Goal: Book appointment/travel/reservation

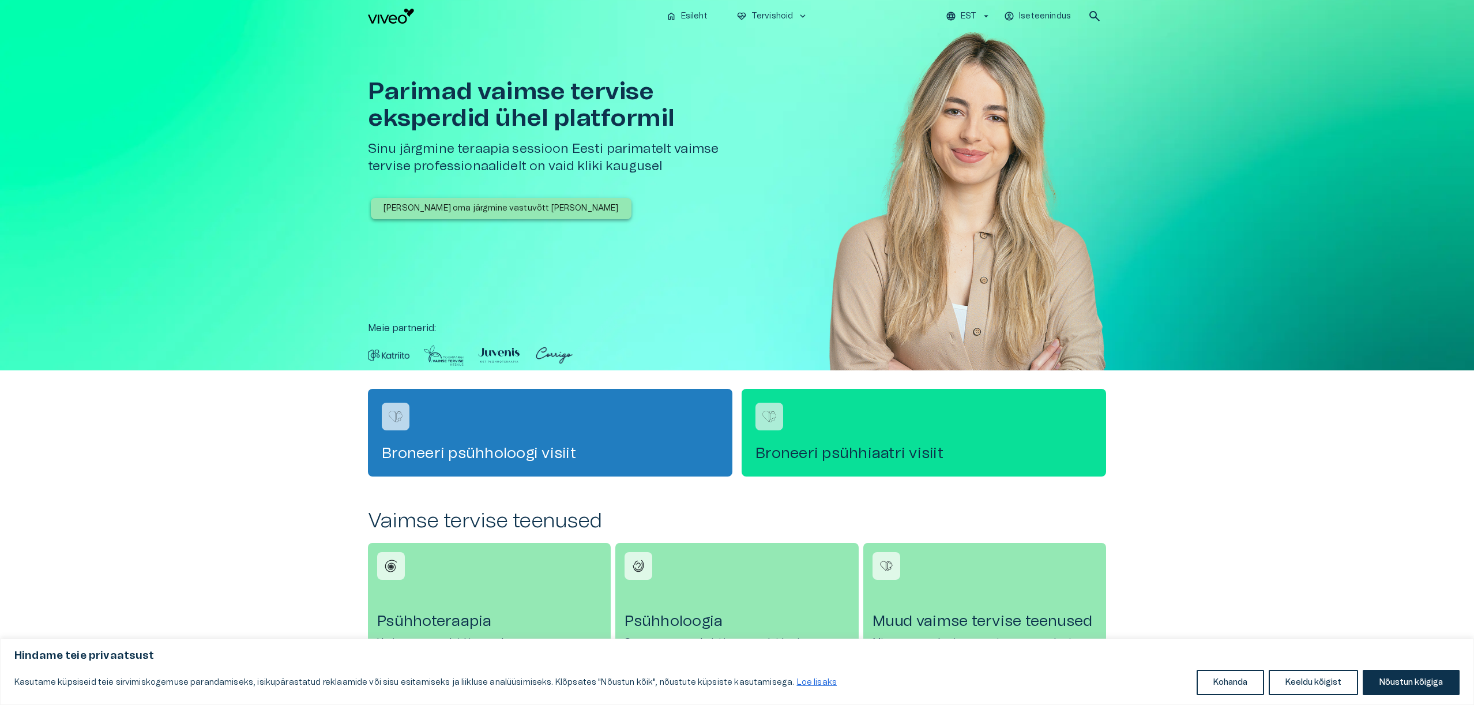
click at [942, 438] on div "Broneeri psühhiaatri visiit" at bounding box center [923, 433] width 364 height 88
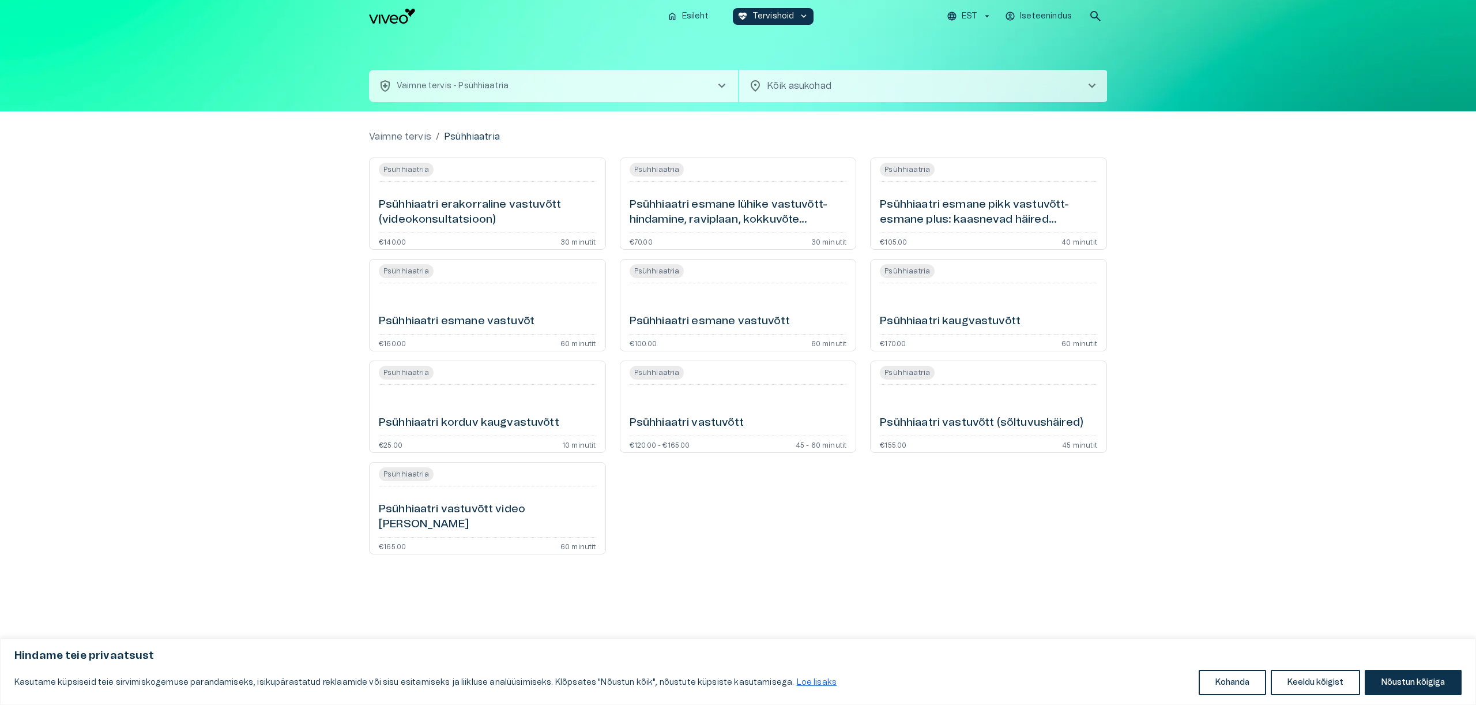
click at [805, 88] on body "Hindame teie privaatsust Kasutame küpsiseid teie sirvimiskogemuse parandamiseks…" at bounding box center [738, 352] width 1476 height 705
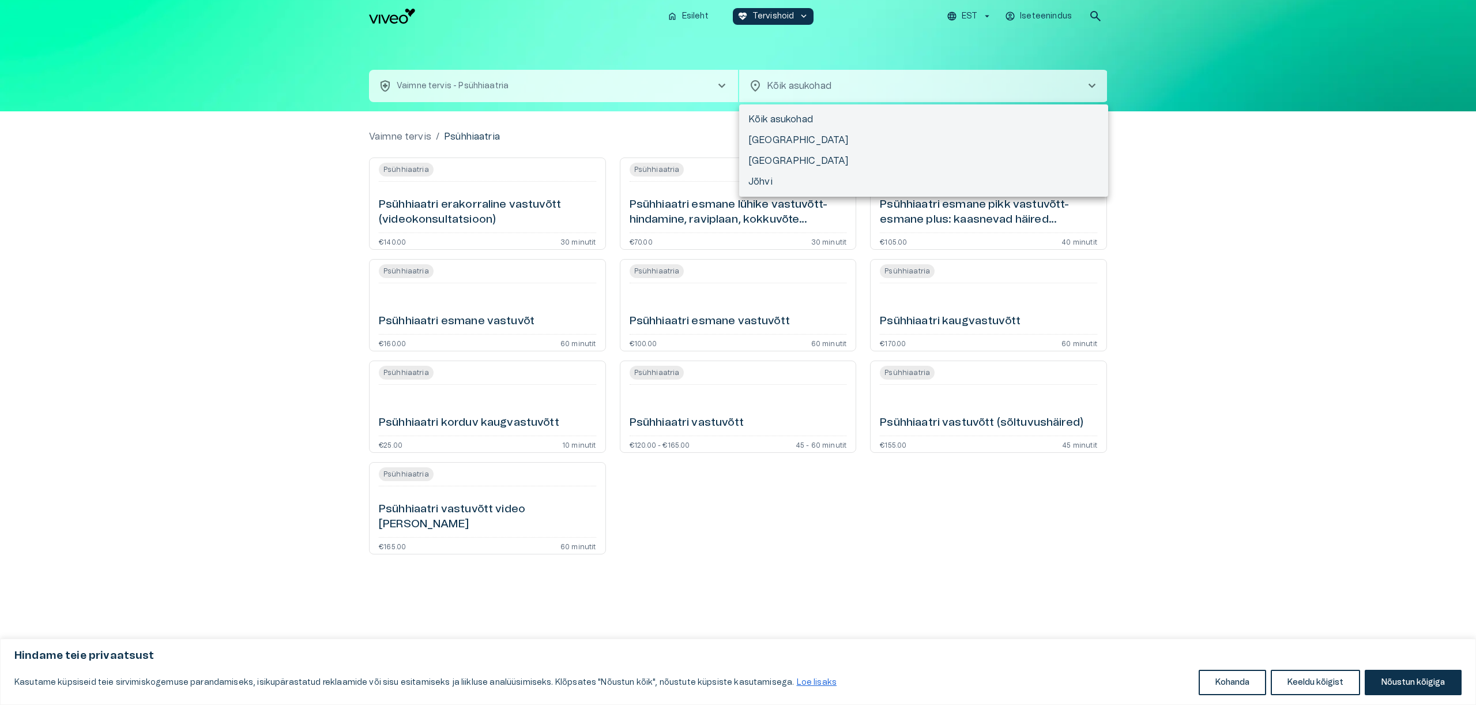
click at [800, 136] on li "[GEOGRAPHIC_DATA]" at bounding box center [923, 140] width 369 height 21
type input "**********"
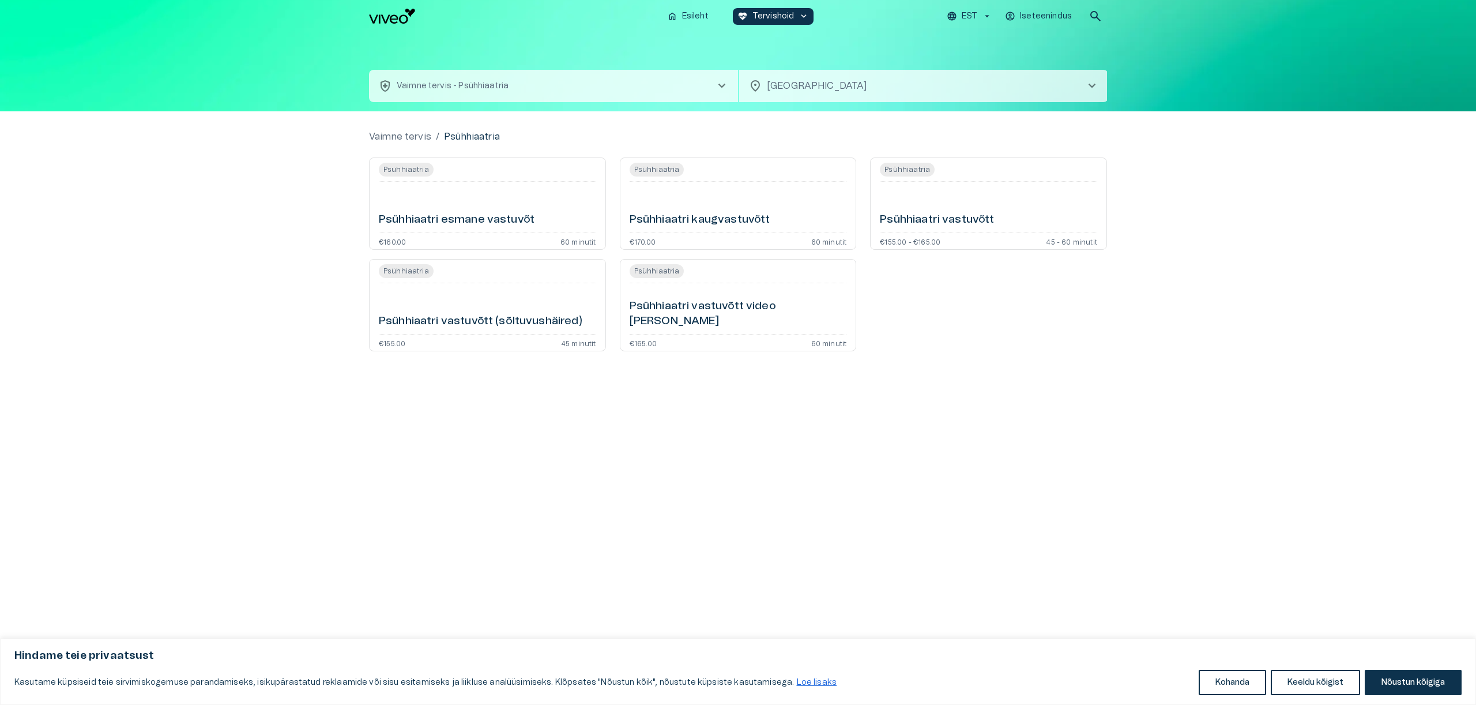
click at [460, 214] on h6 "Psühhiaatri esmane vastuvõt" at bounding box center [457, 220] width 156 height 16
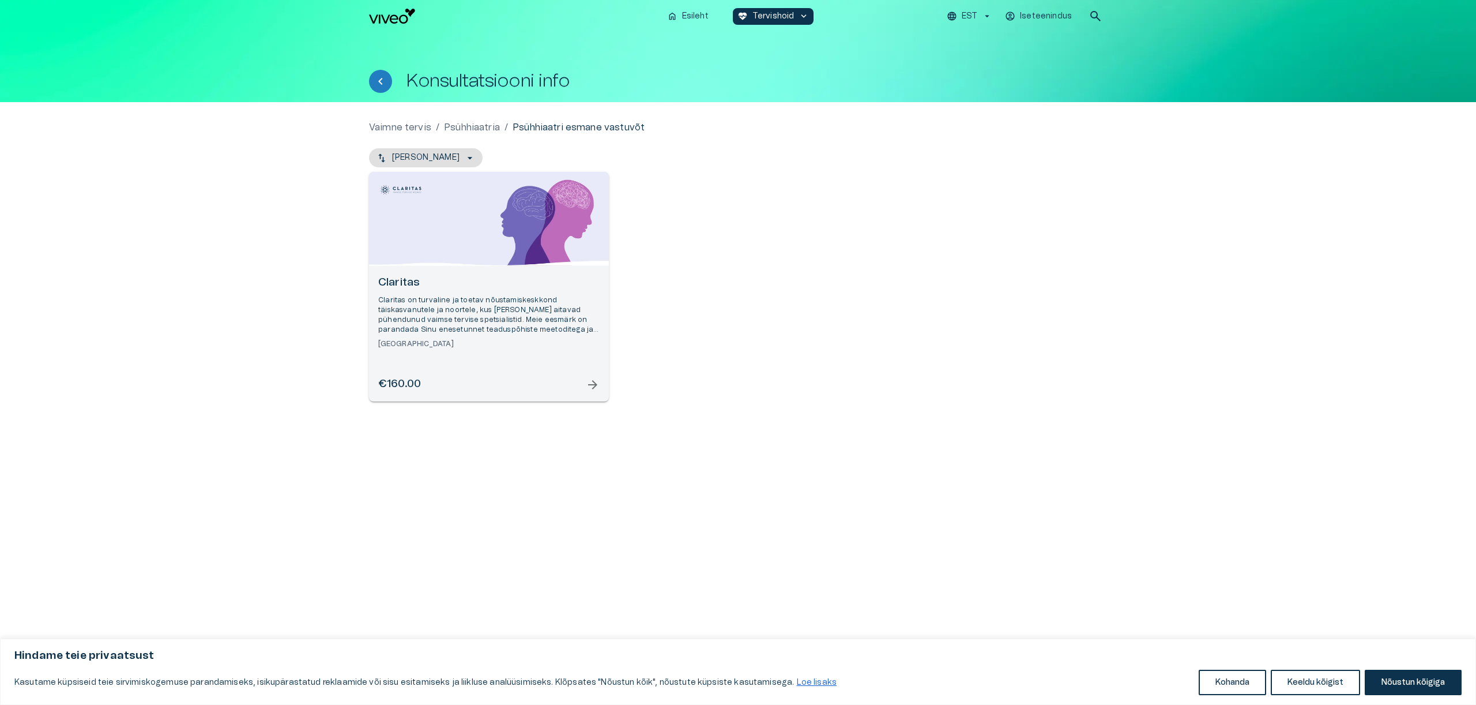
click at [565, 332] on p "Claritas on turvaline ja toetav nõustamiskeskkond täiskasvanutele ja noortele, …" at bounding box center [488, 315] width 221 height 40
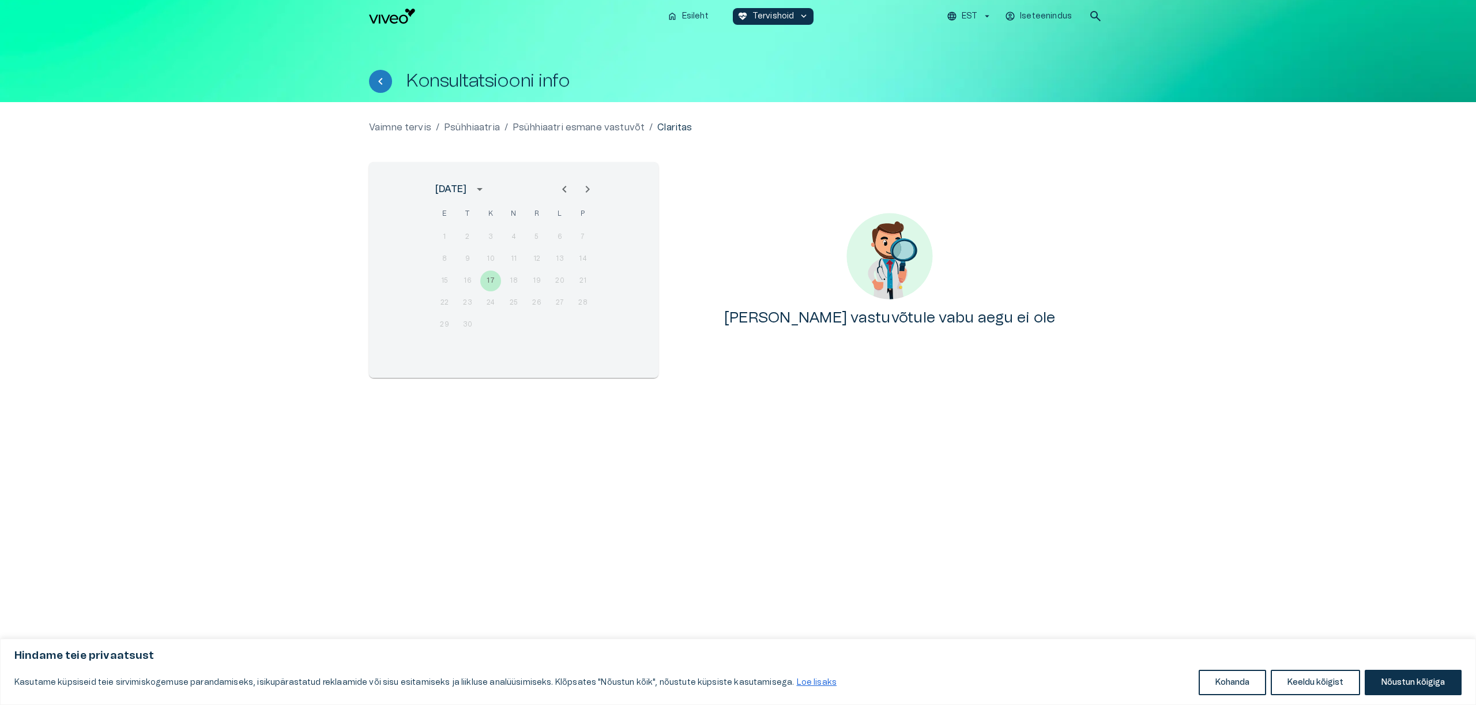
click at [589, 189] on icon "Next month" at bounding box center [588, 189] width 4 height 7
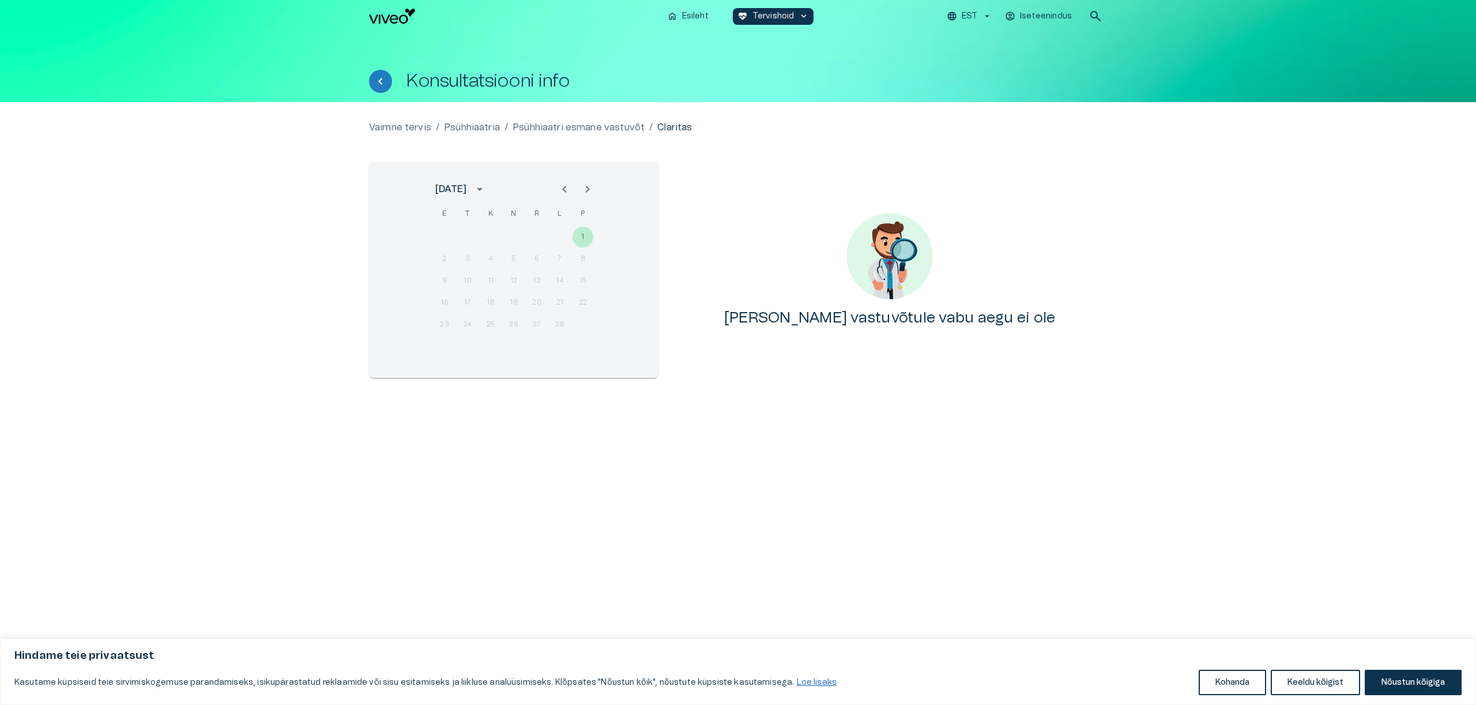
click at [589, 189] on icon "Next month" at bounding box center [588, 189] width 4 height 7
